Goal: Find specific page/section: Find specific page/section

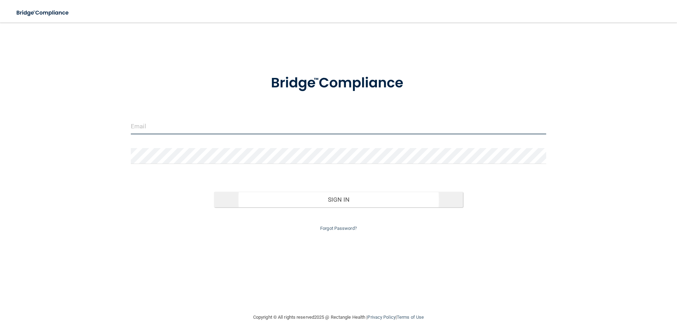
type input "[EMAIL_ADDRESS][DOMAIN_NAME]"
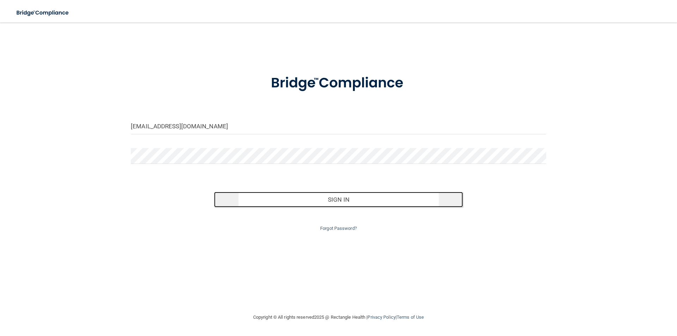
click at [332, 199] on button "Sign In" at bounding box center [338, 200] width 249 height 16
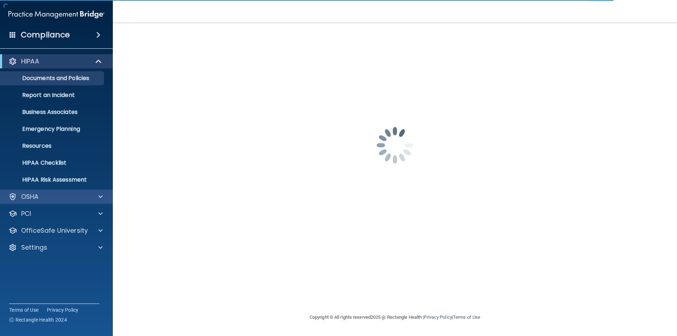
click at [54, 190] on div "OSHA" at bounding box center [56, 197] width 113 height 14
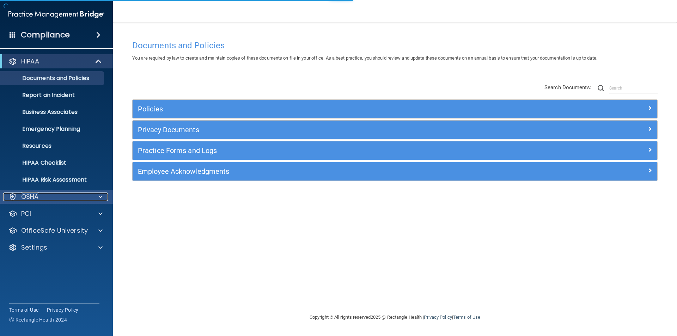
click at [96, 195] on div at bounding box center [100, 196] width 18 height 8
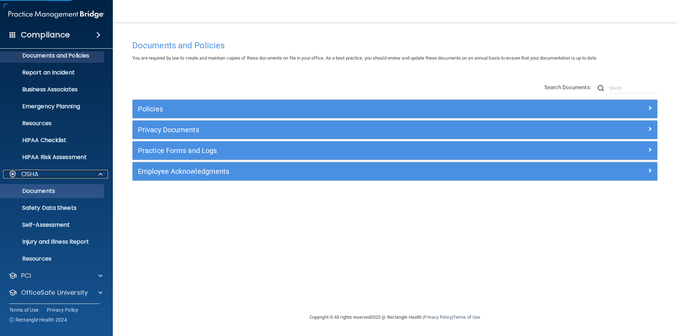
scroll to position [35, 0]
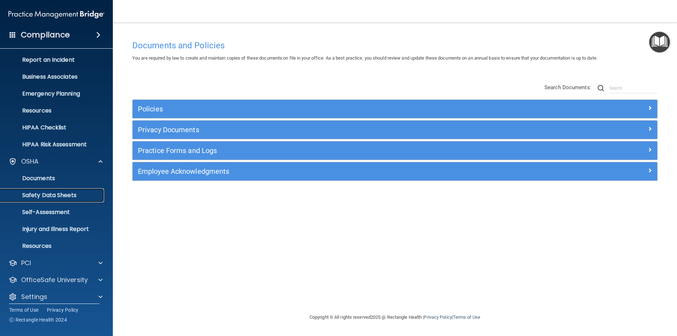
click at [66, 198] on p "Safety Data Sheets" at bounding box center [53, 195] width 96 height 7
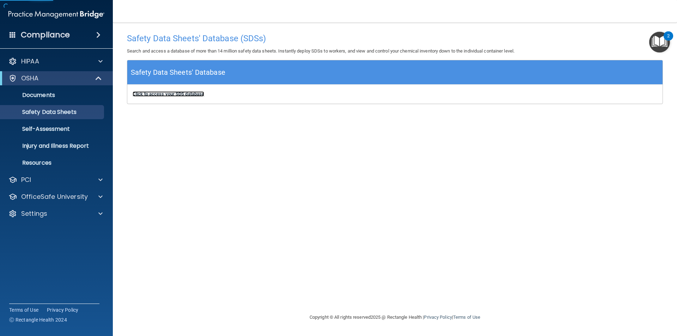
click at [177, 93] on b "Click to access your SDS database" at bounding box center [169, 93] width 72 height 5
click at [68, 116] on link "Safety Data Sheets" at bounding box center [48, 112] width 111 height 14
click at [51, 112] on p "Safety Data Sheets" at bounding box center [53, 112] width 96 height 7
click at [186, 97] on b "Click to access your SDS database" at bounding box center [169, 93] width 72 height 5
